Goal: Find specific page/section: Find specific page/section

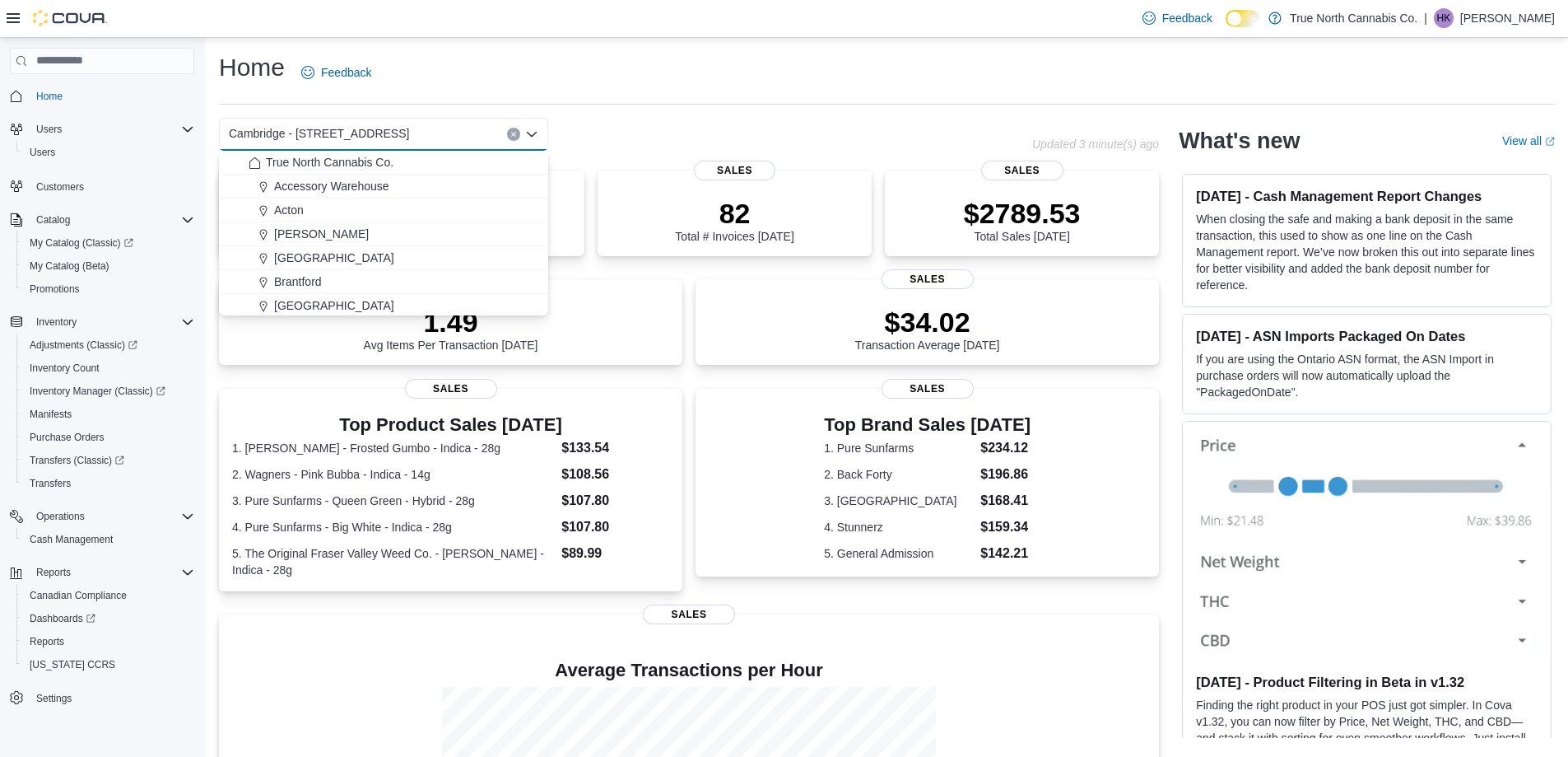
click at [720, 72] on div "Home Feedback" at bounding box center [886, 73] width 1336 height 43
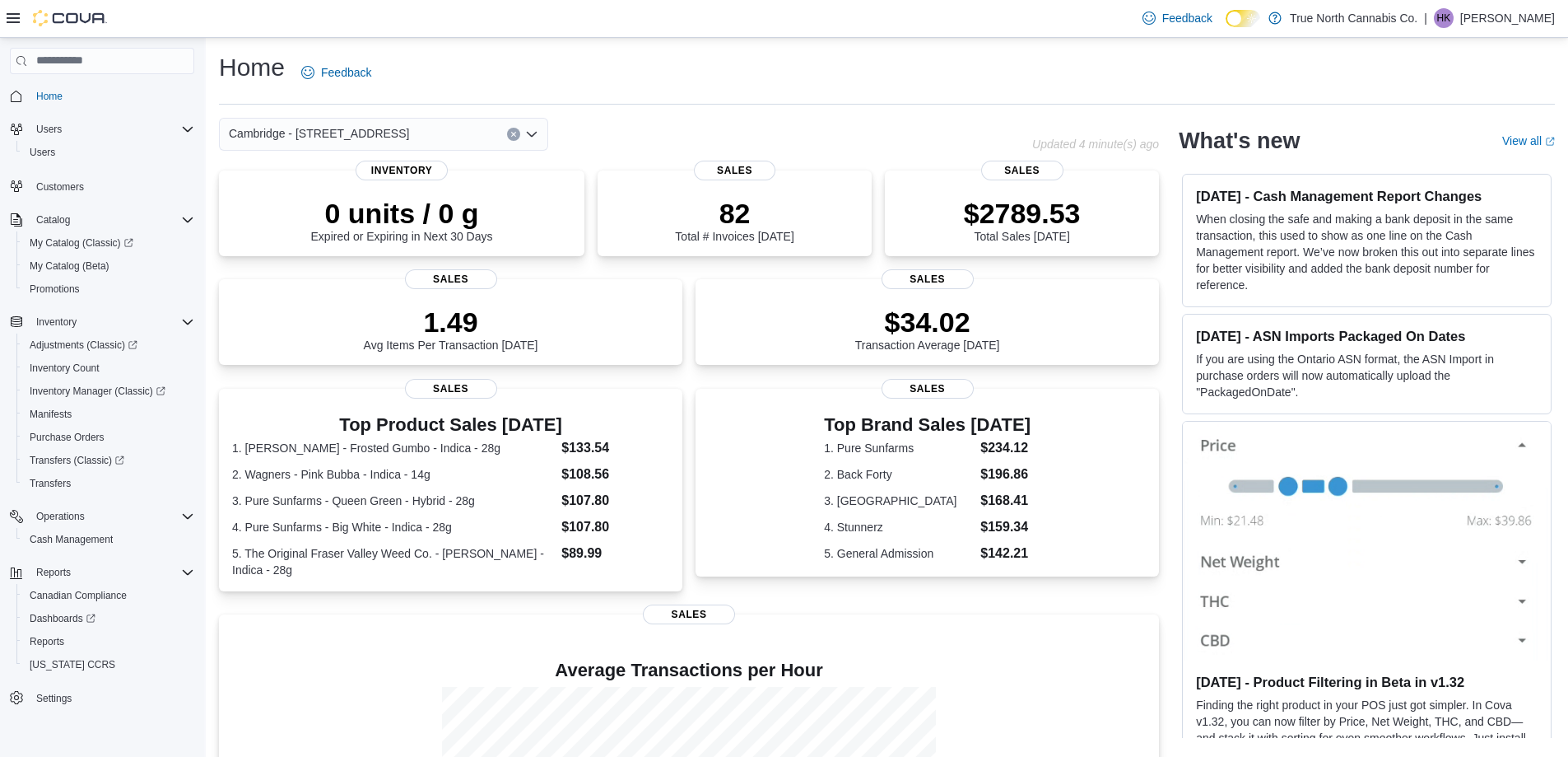
click at [530, 138] on icon "Open list of options" at bounding box center [532, 134] width 13 height 13
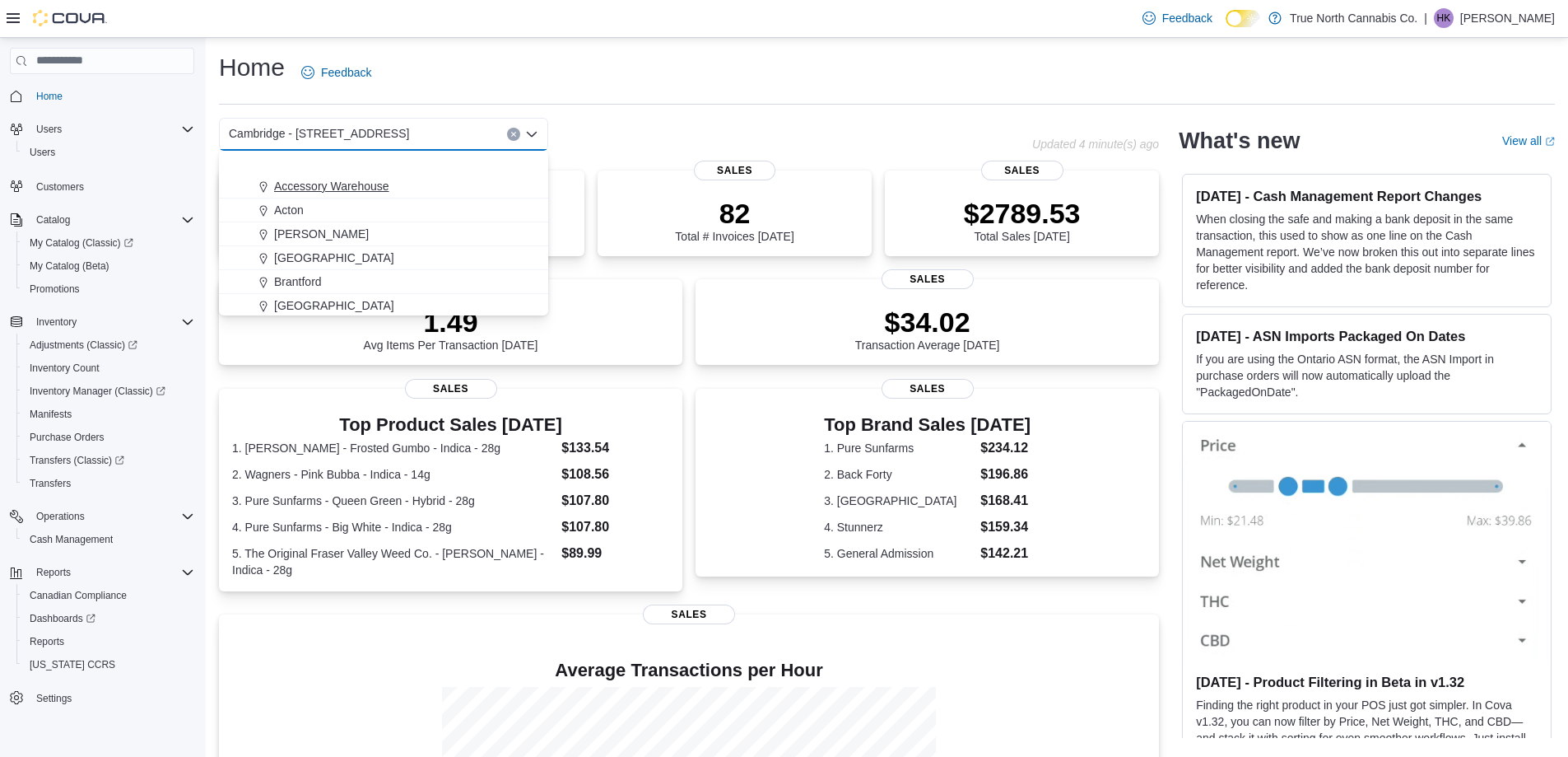
scroll to position [164, 0]
click at [427, 207] on div "Cambridge 960 King" at bounding box center [393, 212] width 290 height 17
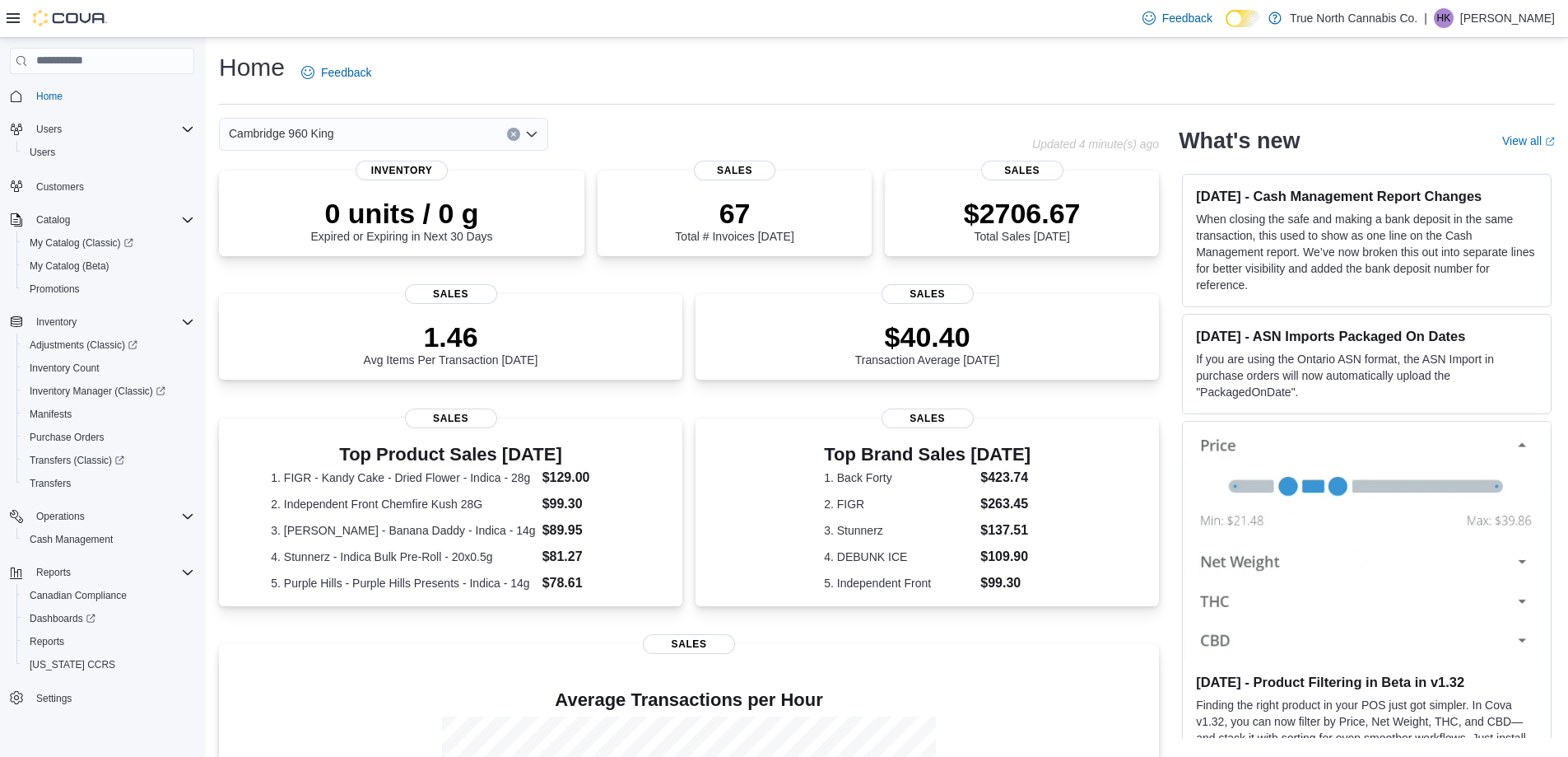
click at [531, 136] on icon "Open list of options" at bounding box center [532, 134] width 10 height 5
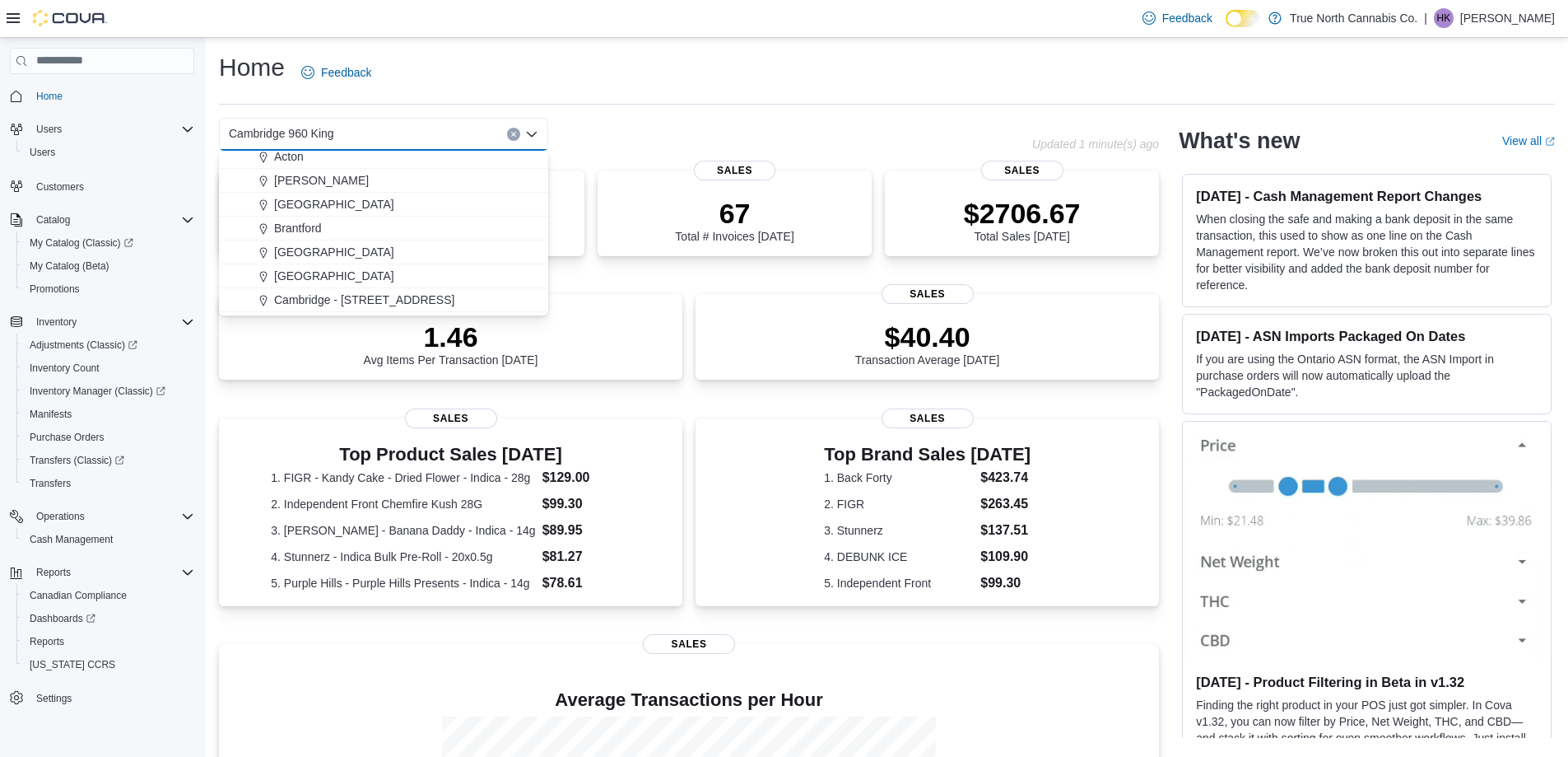
scroll to position [83, 0]
click at [421, 262] on button "Cambridge - [STREET_ADDRESS]" at bounding box center [383, 271] width 329 height 24
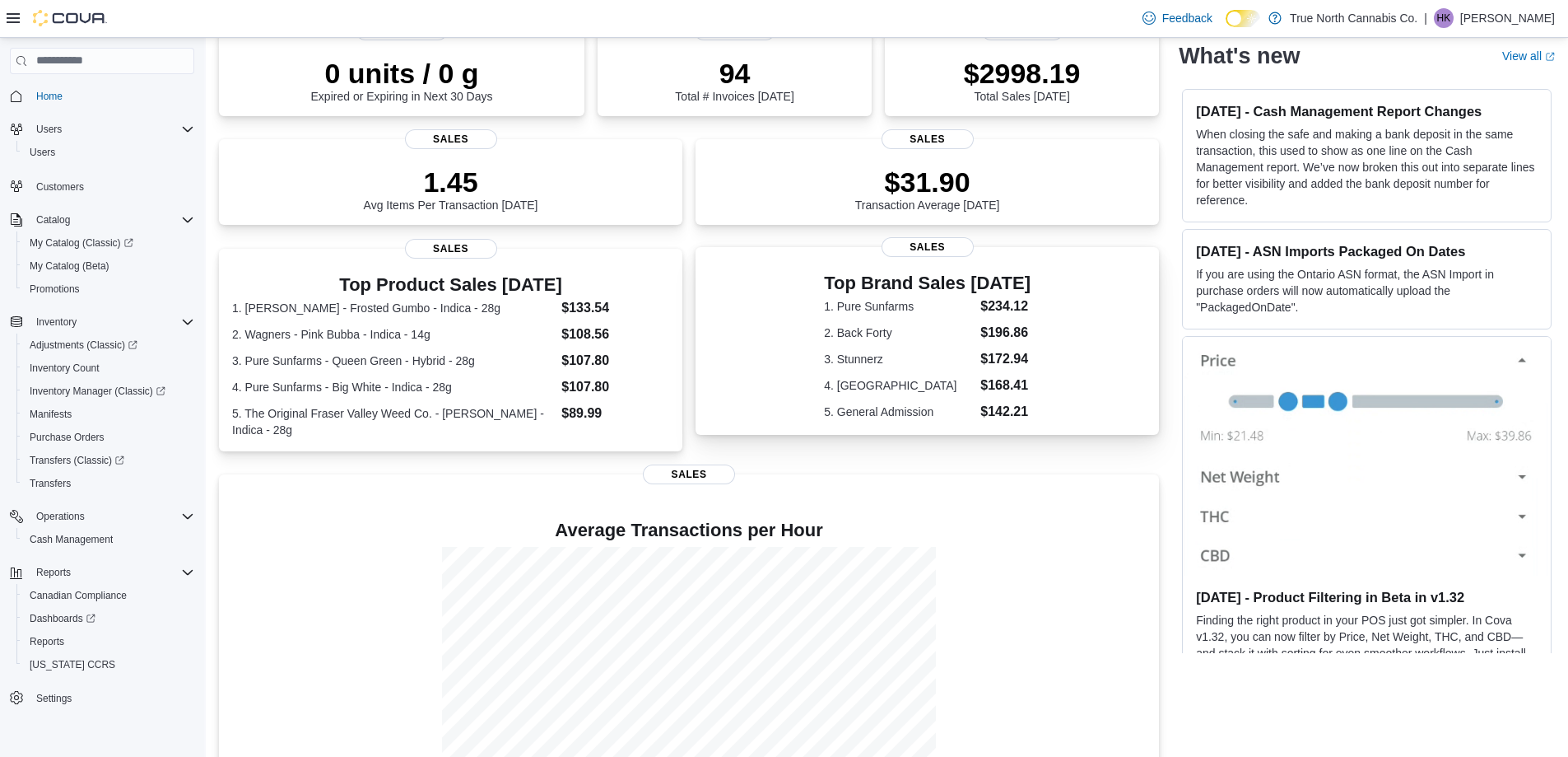
scroll to position [0, 0]
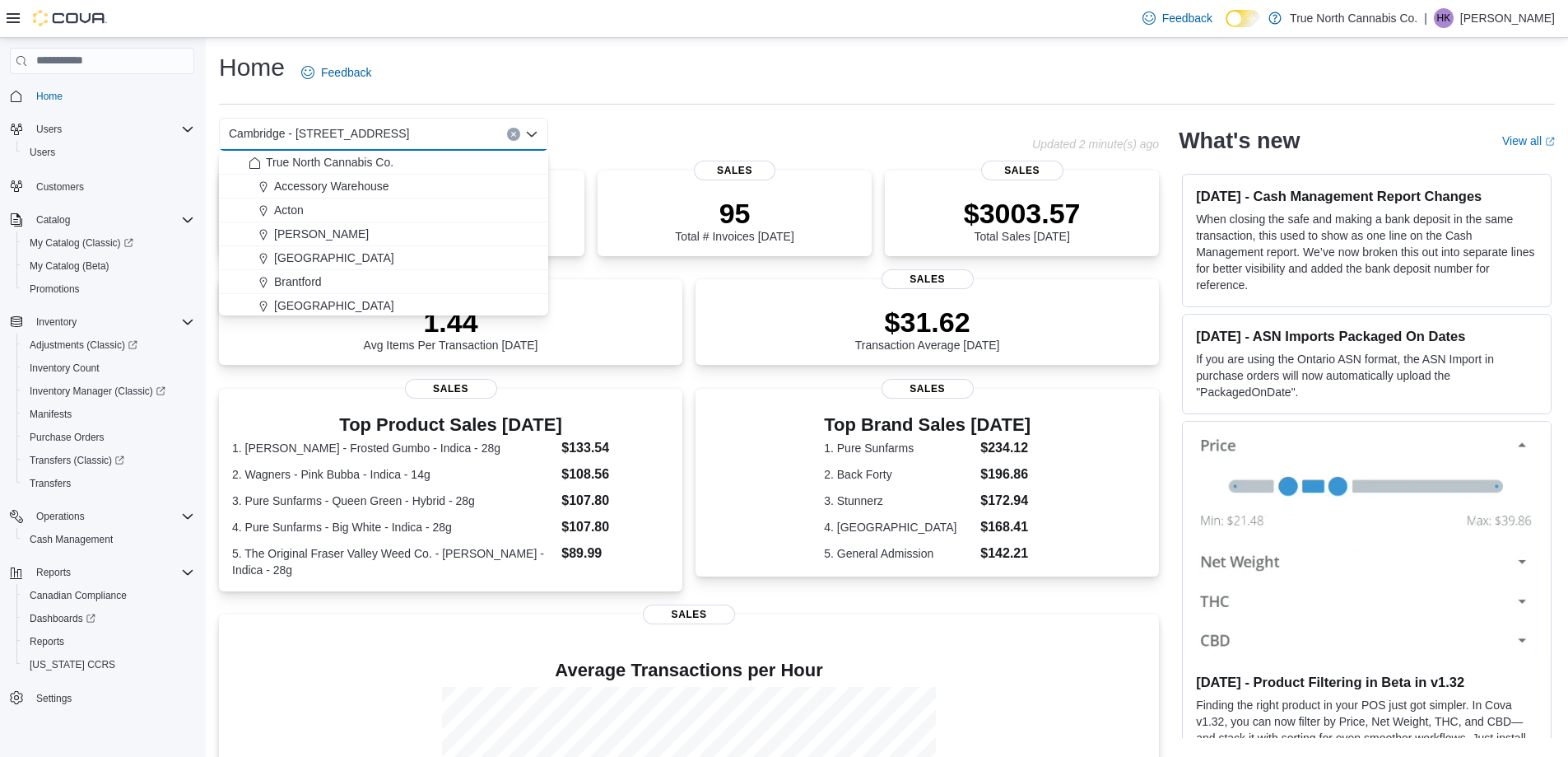
drag, startPoint x: 807, startPoint y: 72, endPoint x: 818, endPoint y: 71, distance: 11.0
click at [809, 72] on div "Home Feedback" at bounding box center [886, 73] width 1336 height 43
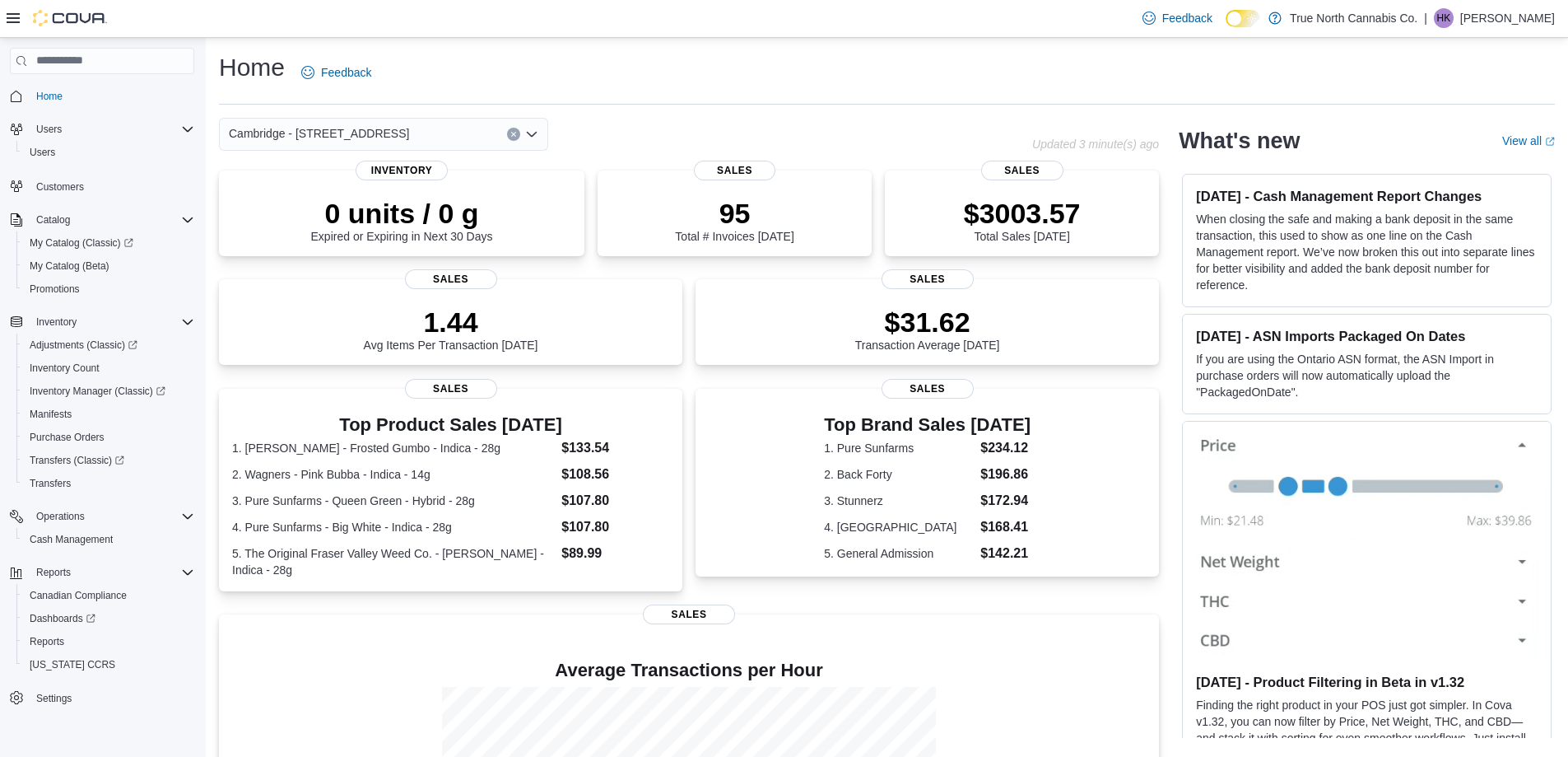
click at [539, 128] on div "Cambridge - [STREET_ADDRESS]" at bounding box center [383, 134] width 329 height 33
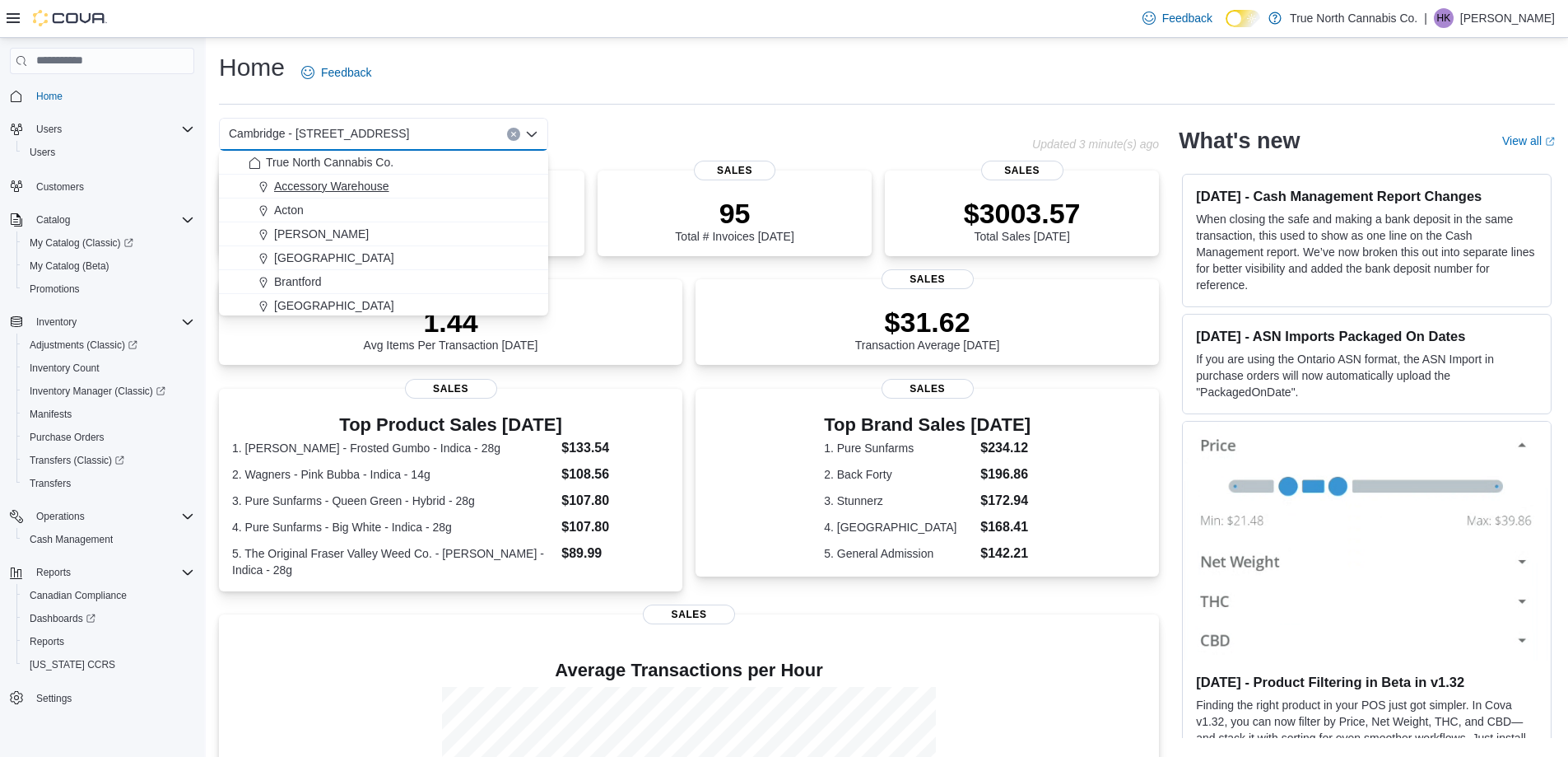
scroll to position [83, 0]
click at [411, 302] on div "Cambridge 960 King" at bounding box center [393, 295] width 290 height 17
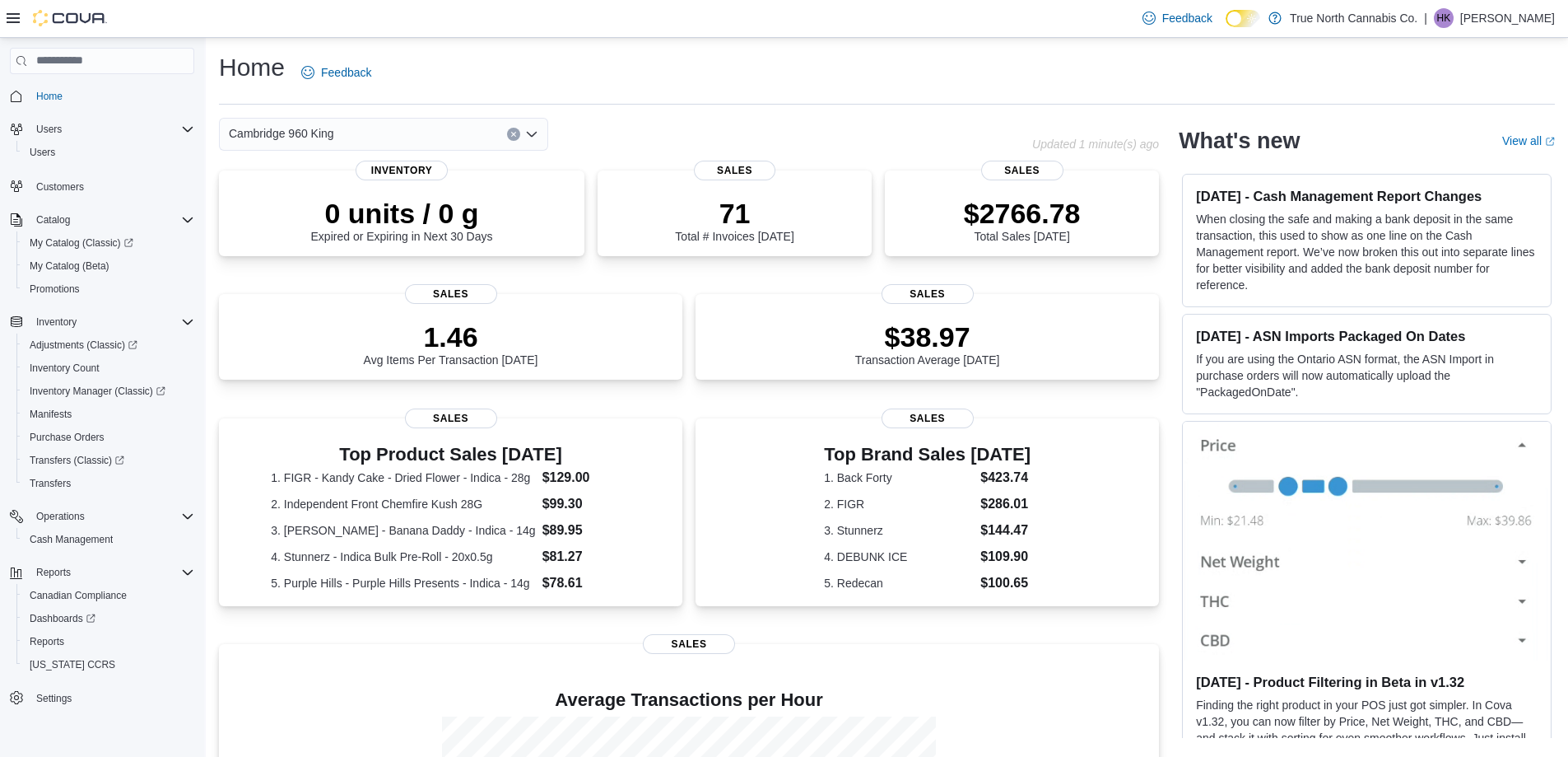
click at [539, 128] on div "Cambridge 960 King Combo box. Selected. Cambridge 960 King. Press Backspace to …" at bounding box center [383, 134] width 329 height 33
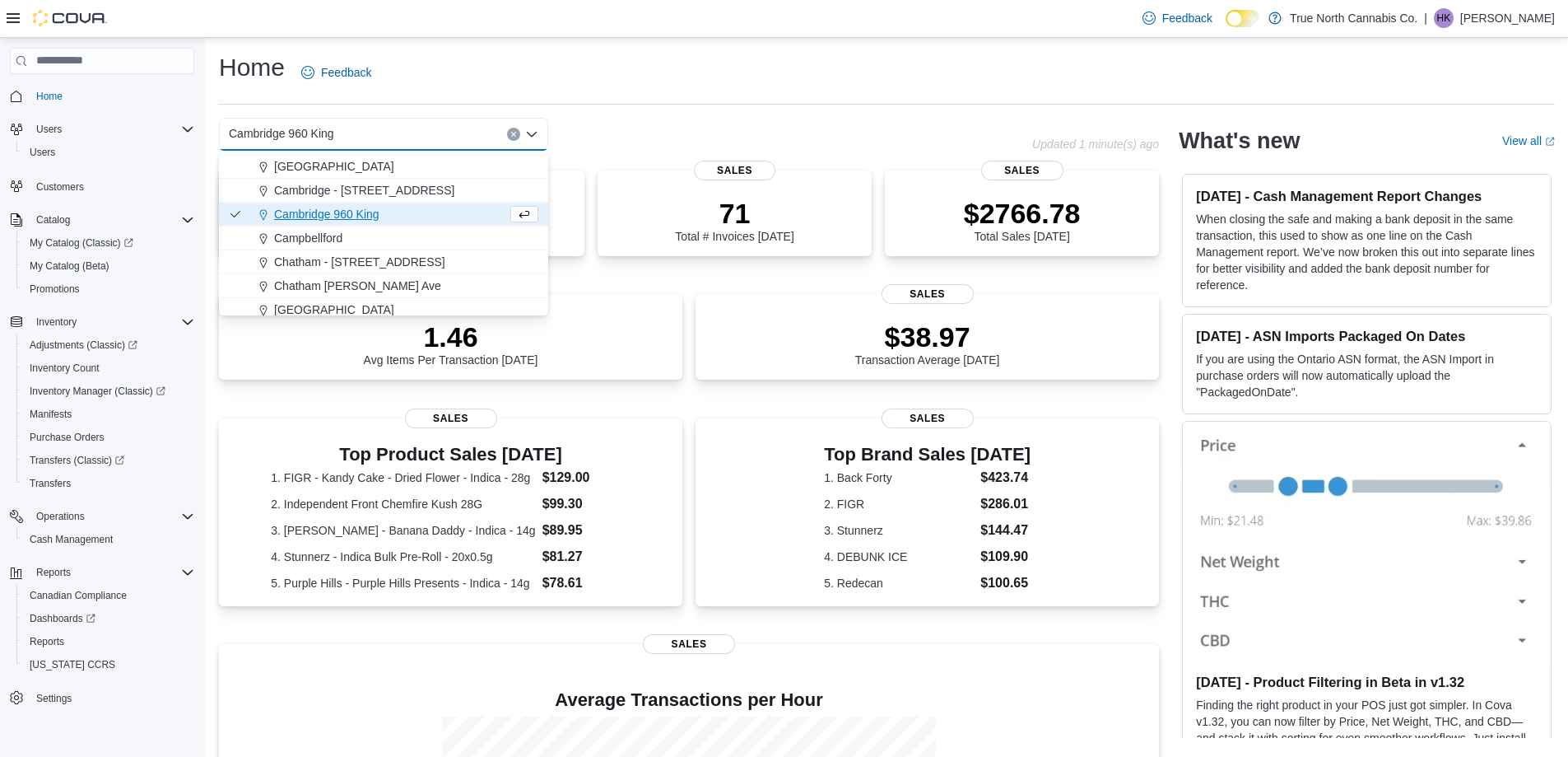
scroll to position [164, 0]
click at [432, 183] on div "Cambridge - [STREET_ADDRESS]" at bounding box center [393, 188] width 290 height 17
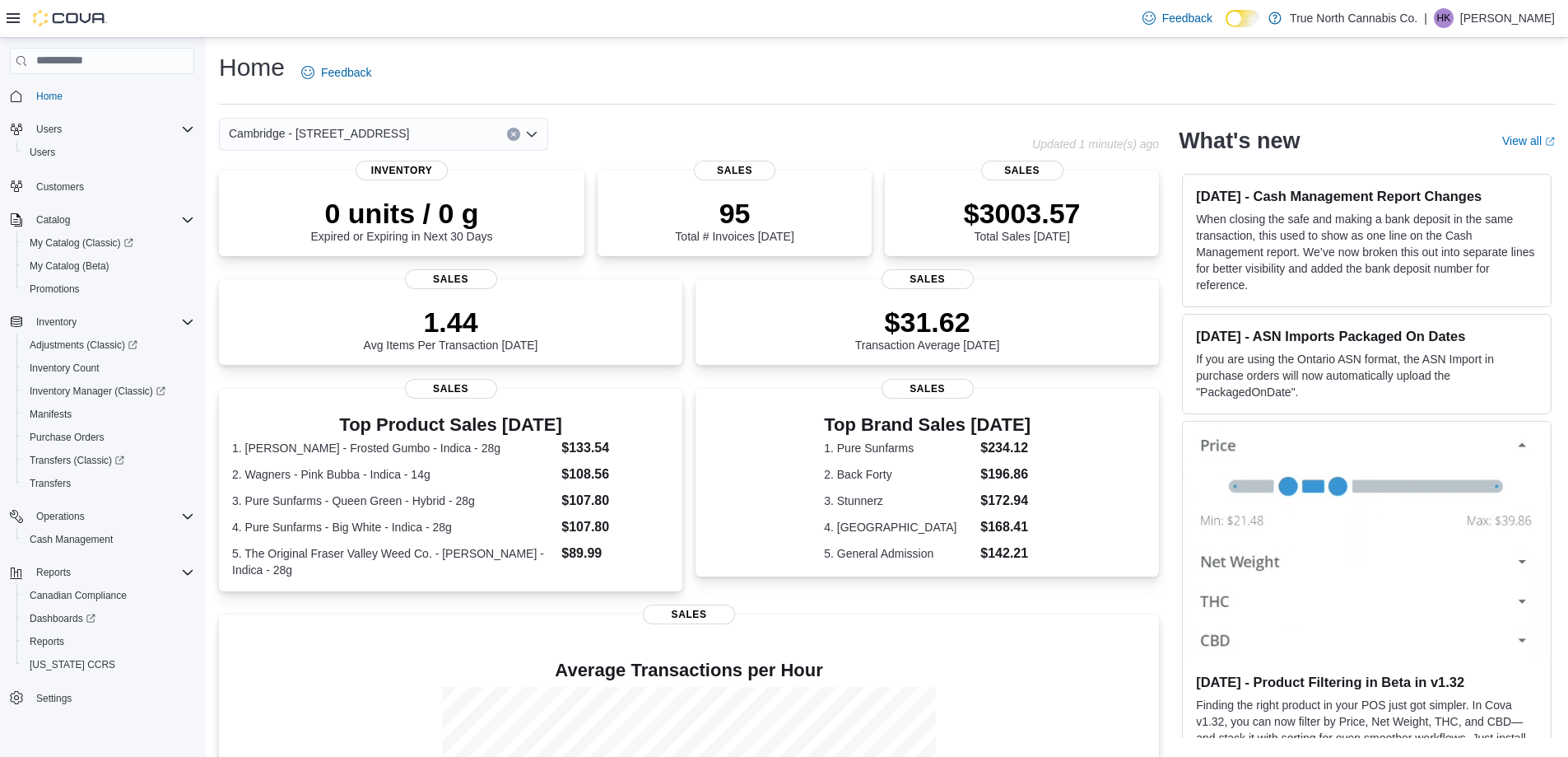
click at [644, 113] on div "Home Feedback Cambridge - [STREET_ADDRESS] Selected. [GEOGRAPHIC_DATA] - [STREE…" at bounding box center [886, 501] width 1362 height 926
click at [715, 83] on div "Home Feedback" at bounding box center [886, 73] width 1336 height 43
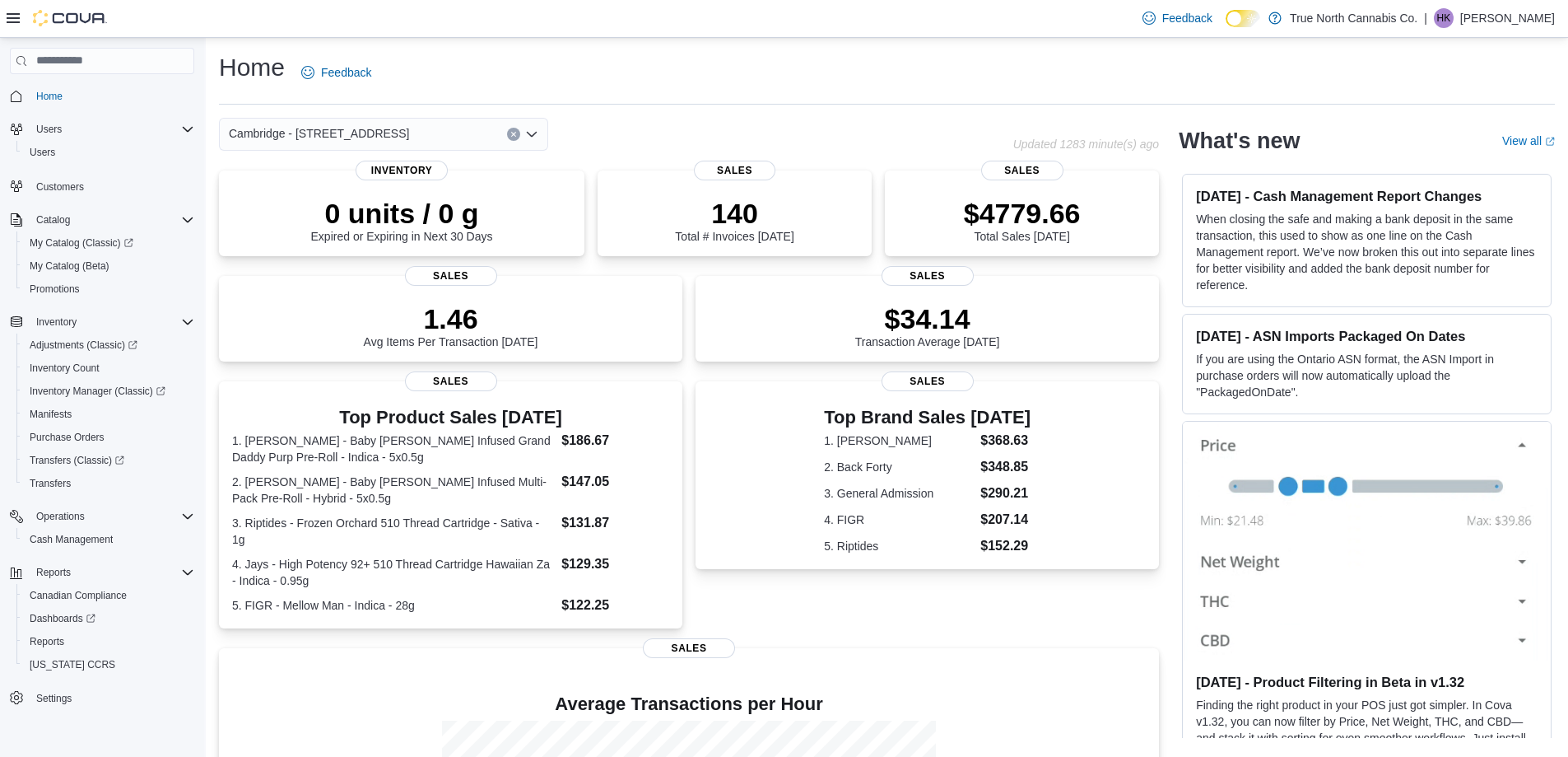
click at [566, 93] on div "Home Feedback" at bounding box center [886, 73] width 1336 height 43
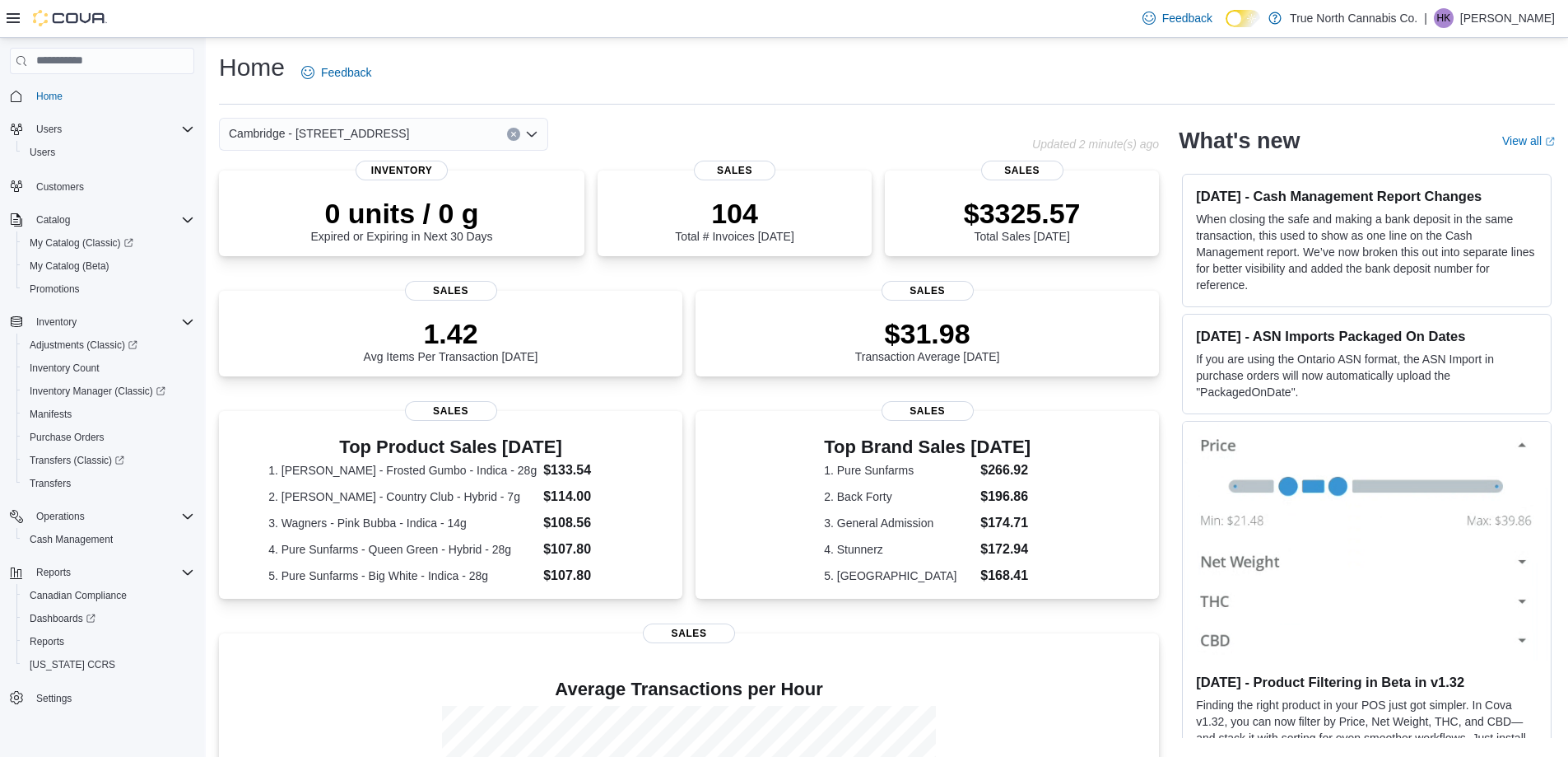
click at [715, 75] on div "Home Feedback" at bounding box center [886, 73] width 1336 height 43
click at [656, 111] on div "Home Feedback Cambridge - 51 Main St Updated 1 minute(s) ago 0 units / 0 g Expi…" at bounding box center [886, 516] width 1362 height 956
click at [533, 128] on icon "Open list of options" at bounding box center [532, 134] width 13 height 13
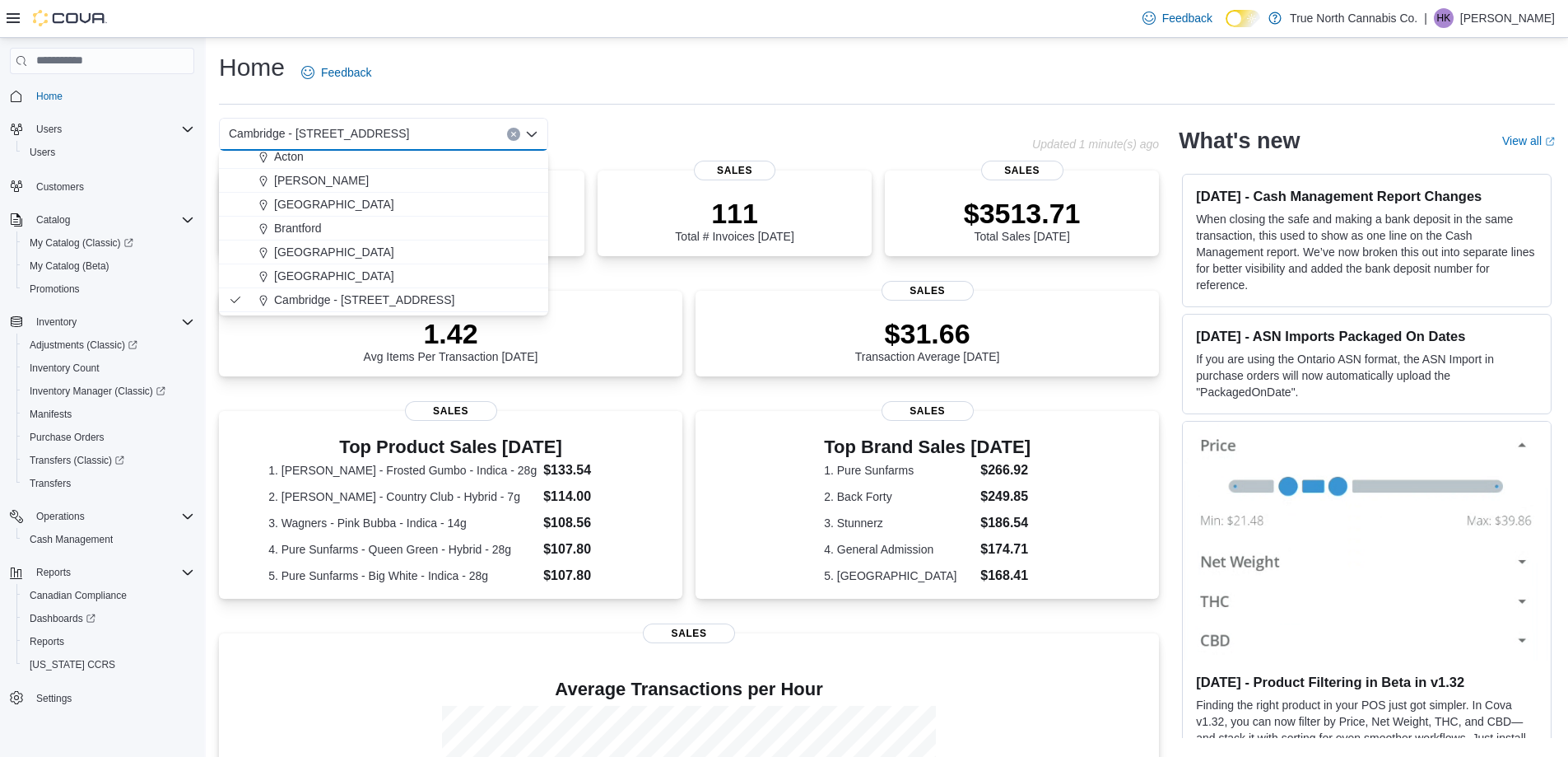
scroll to position [83, 0]
click at [413, 293] on div "Cambridge 960 King" at bounding box center [393, 295] width 290 height 17
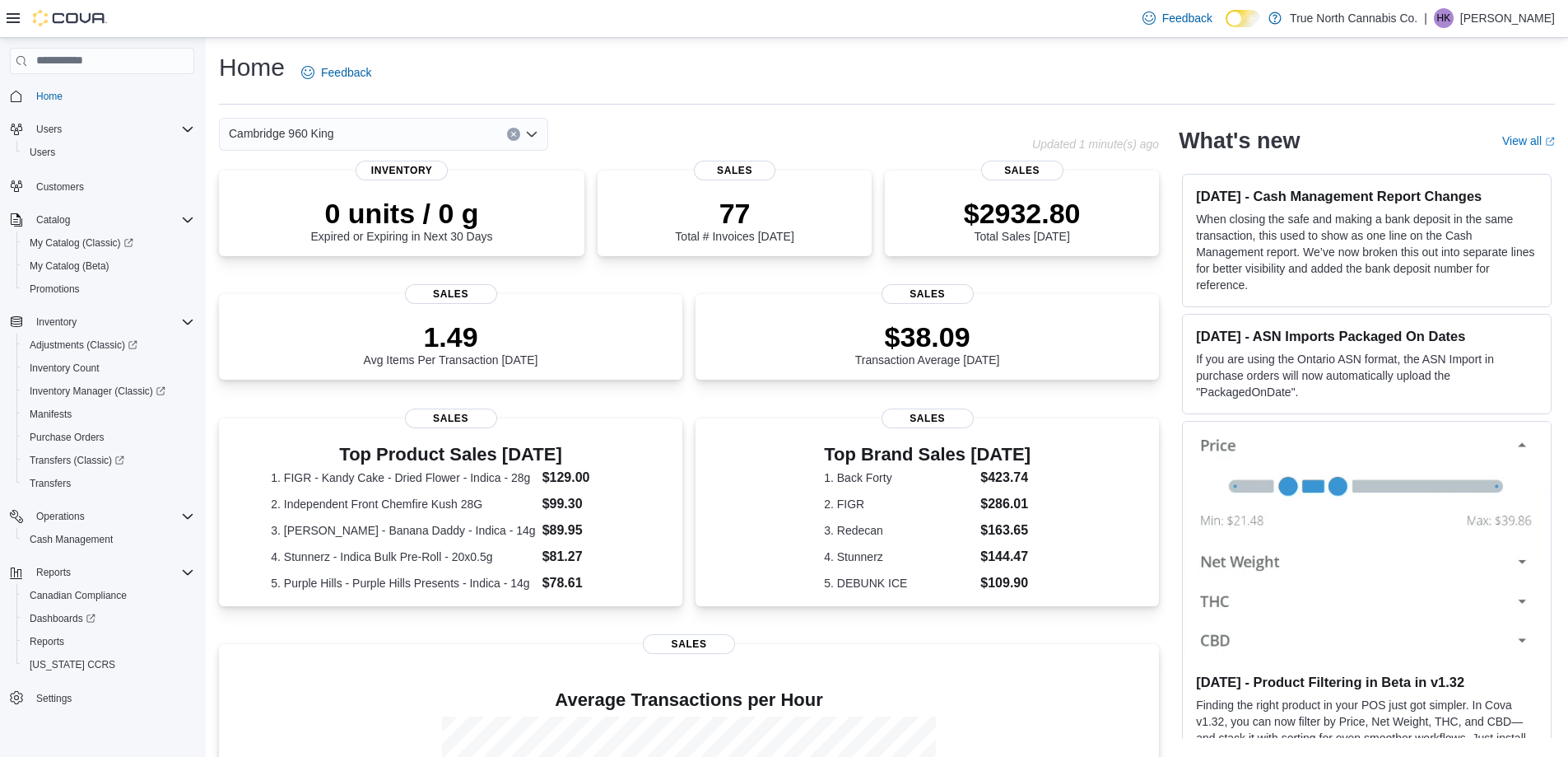
click at [533, 131] on icon "Open list of options" at bounding box center [532, 134] width 13 height 13
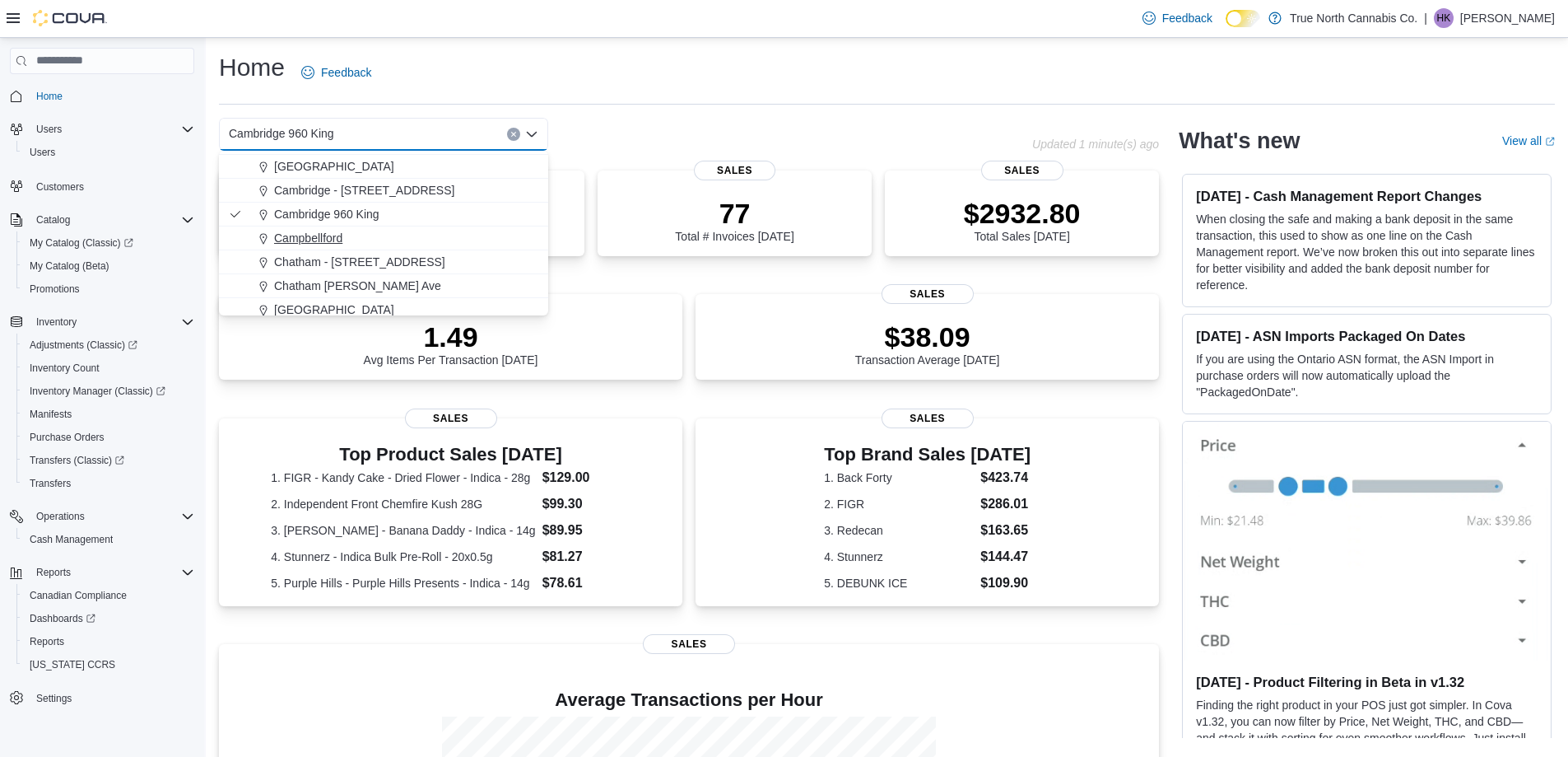
scroll to position [164, 0]
click at [421, 192] on div "Cambridge - [STREET_ADDRESS]" at bounding box center [393, 188] width 290 height 17
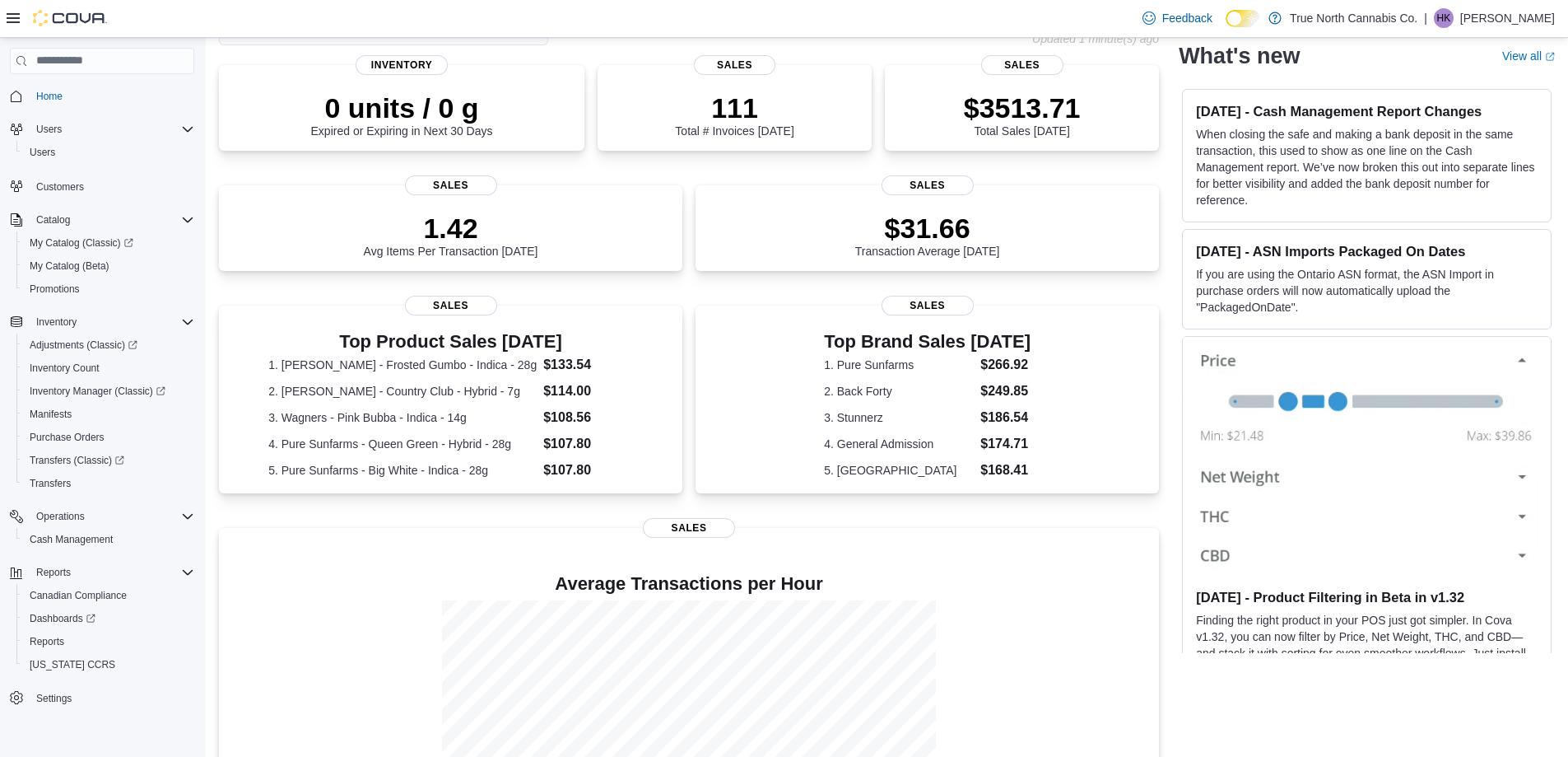
scroll to position [0, 0]
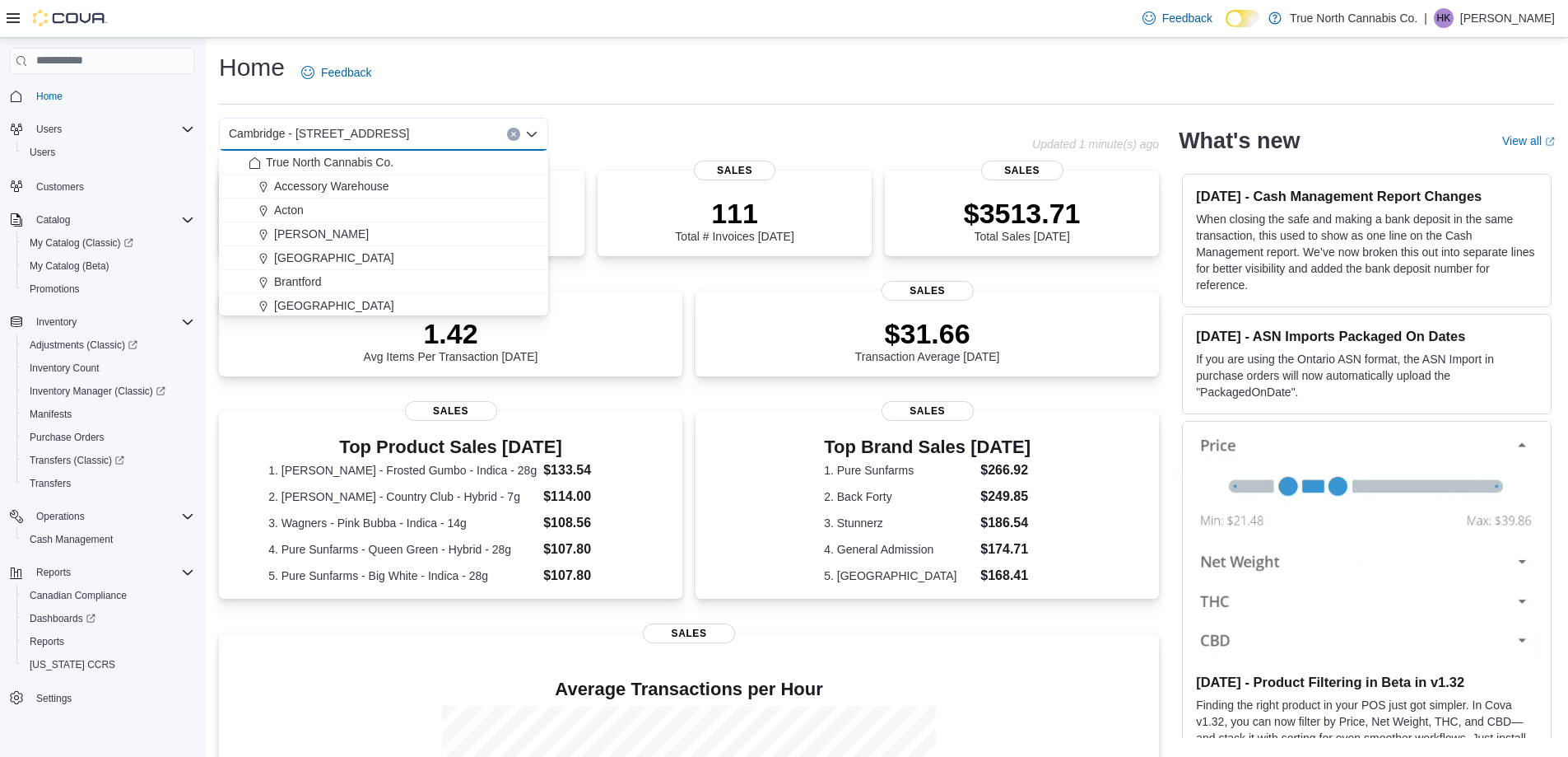
click at [849, 126] on div "Cambridge - 51 Main St Combo box. Selected. Cambridge - 51 Main St. Press Backs…" at bounding box center [625, 134] width 813 height 33
